Goal: Transaction & Acquisition: Purchase product/service

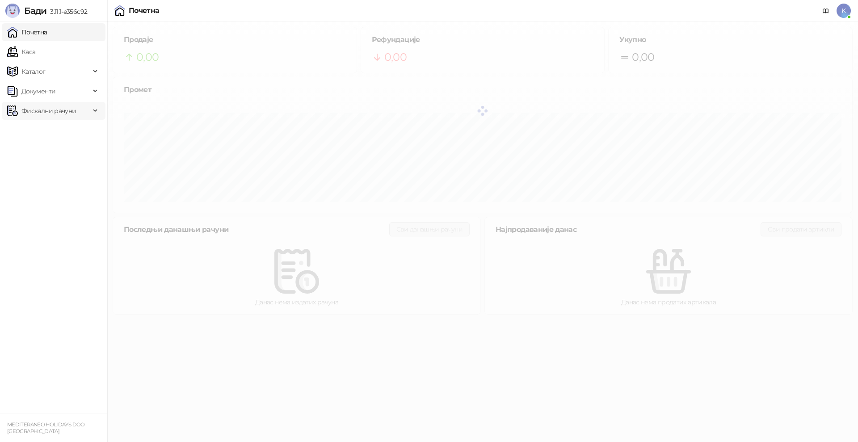
click at [26, 110] on span "Фискални рачуни" at bounding box center [48, 111] width 55 height 18
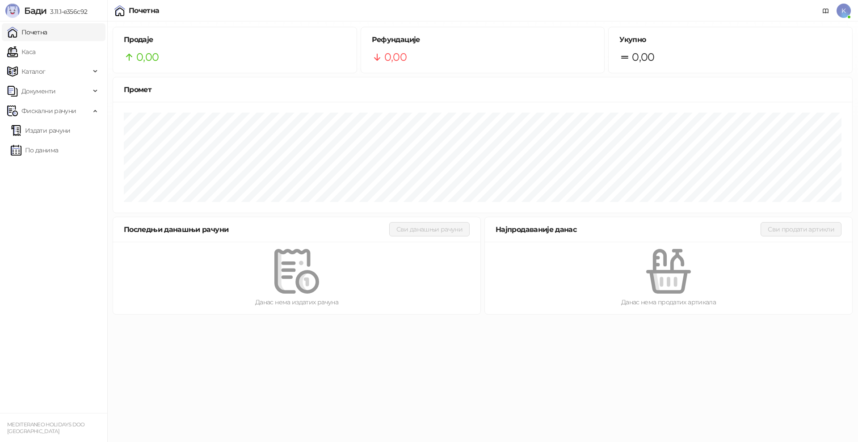
click at [34, 32] on link "Почетна" at bounding box center [27, 32] width 40 height 18
click at [34, 56] on link "Каса" at bounding box center [21, 52] width 28 height 18
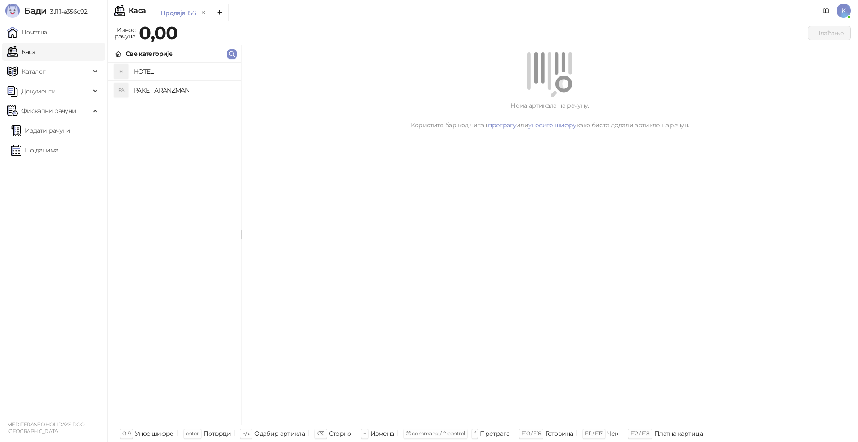
click at [155, 86] on h4 "PAKET ARANZMAN" at bounding box center [184, 90] width 100 height 14
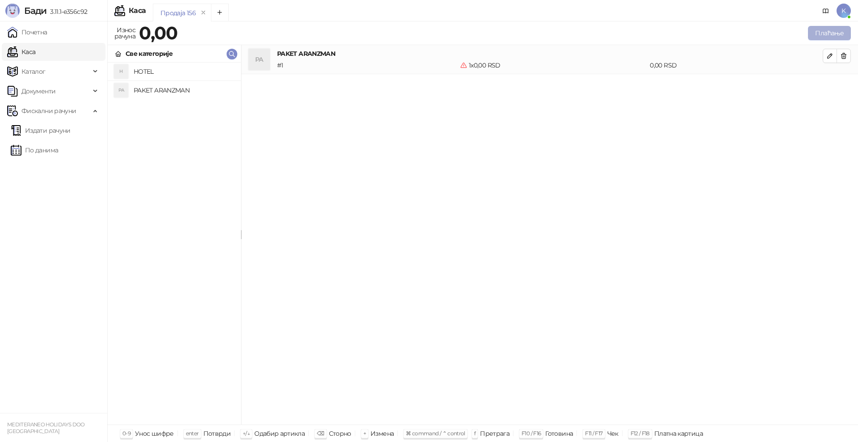
click at [836, 38] on button "Плаћање" at bounding box center [829, 33] width 43 height 14
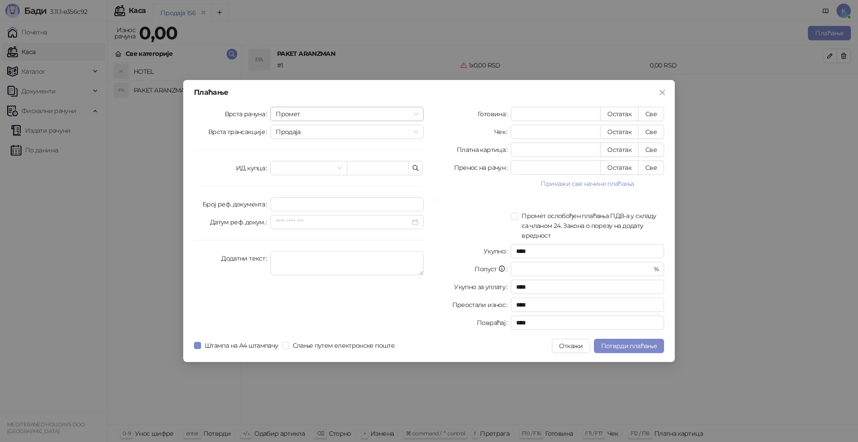
click at [280, 116] on span "Промет" at bounding box center [347, 113] width 143 height 13
click at [294, 174] on div "[PERSON_NAME]" at bounding box center [347, 175] width 139 height 10
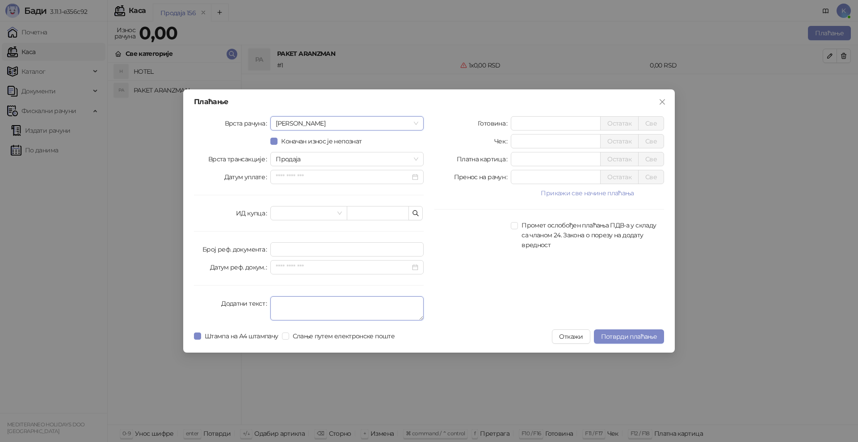
click at [275, 306] on textarea "Додатни текст" at bounding box center [346, 308] width 153 height 24
type textarea "*********"
drag, startPoint x: 526, startPoint y: 129, endPoint x: 492, endPoint y: 123, distance: 34.5
click at [492, 123] on div "Готовина * Остатак Све" at bounding box center [550, 123] width 230 height 14
type input "******"
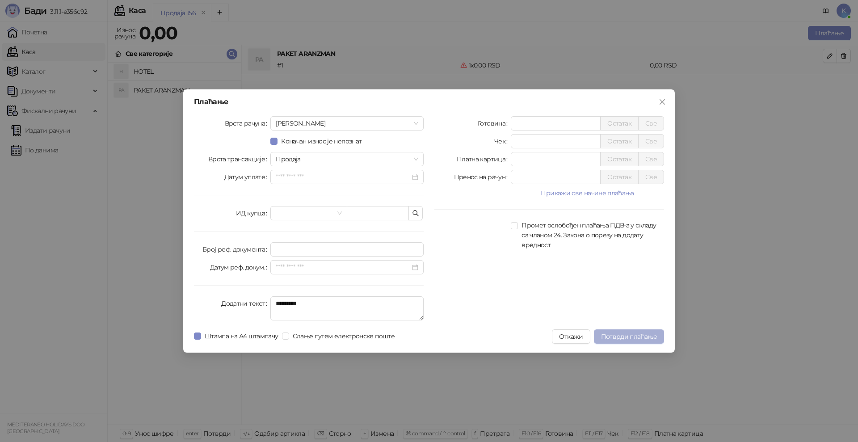
click at [624, 335] on span "Потврди плаћање" at bounding box center [629, 337] width 56 height 8
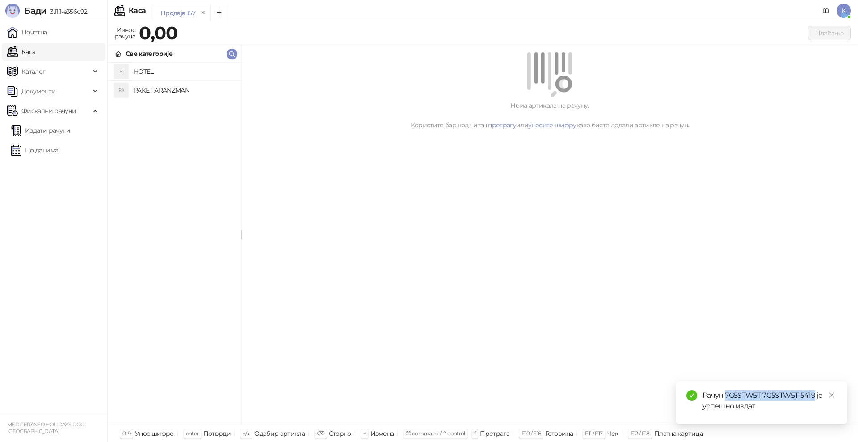
drag, startPoint x: 815, startPoint y: 394, endPoint x: 726, endPoint y: 394, distance: 89.0
click at [726, 394] on div "Рачун 7G5STW5T-7G5STW5T-5419 је успешно издат" at bounding box center [770, 400] width 134 height 21
copy div "7G5STW5T-7G5STW5T-5419"
click at [42, 129] on link "Издати рачуни" at bounding box center [41, 131] width 60 height 18
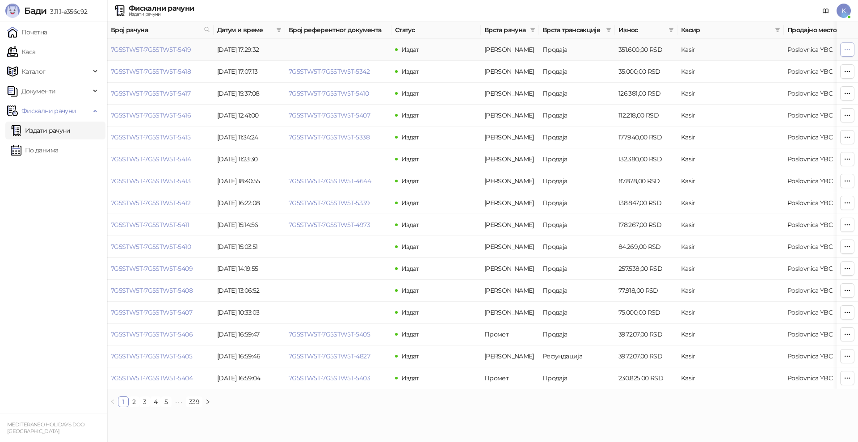
click at [845, 50] on icon "button" at bounding box center [847, 49] width 7 height 7
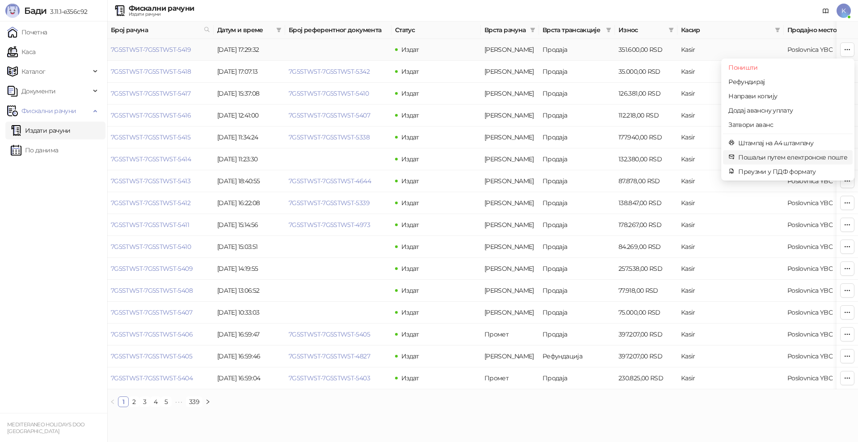
click at [769, 153] on span "Пошаљи путем електронске поште" at bounding box center [793, 157] width 109 height 10
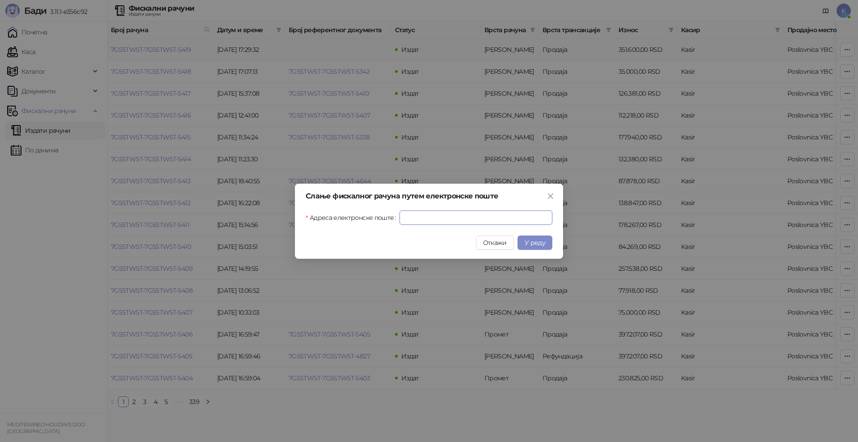
click at [519, 219] on input "Адреса електронске поште" at bounding box center [476, 218] width 153 height 14
paste input "**********"
type input "**********"
click at [548, 236] on button "У реду" at bounding box center [535, 243] width 35 height 14
